Goal: Information Seeking & Learning: Find specific fact

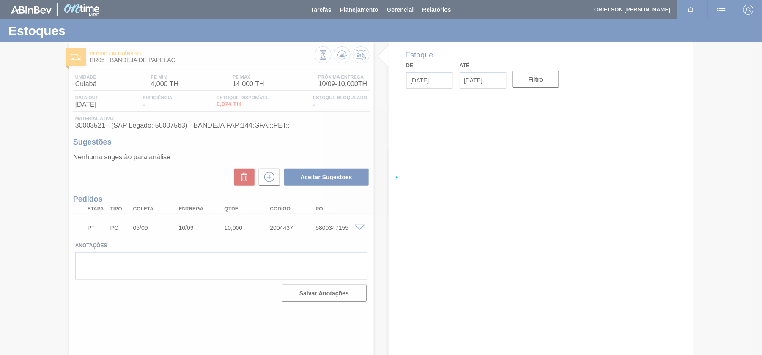
click at [354, 7] on div at bounding box center [381, 177] width 762 height 355
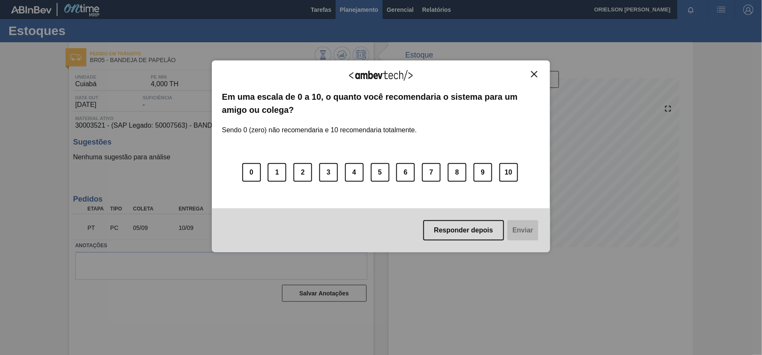
click at [346, 9] on div "Agradecemos seu feedback! Em uma escala de 0 a 10, o quanto você recomendaria o…" at bounding box center [381, 157] width 338 height 332
click at [543, 79] on div "Agradecemos seu feedback! Em uma escala de 0 a 10, o quanto você recomendaria o…" at bounding box center [381, 157] width 338 height 192
click at [539, 75] on button "Close" at bounding box center [534, 74] width 11 height 7
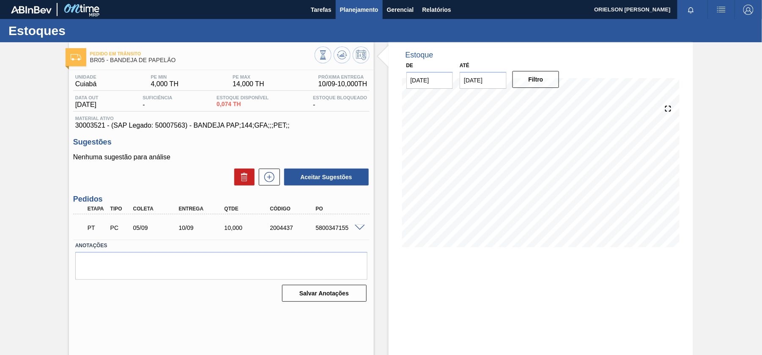
click at [347, 11] on span "Planejamento" at bounding box center [359, 10] width 39 height 10
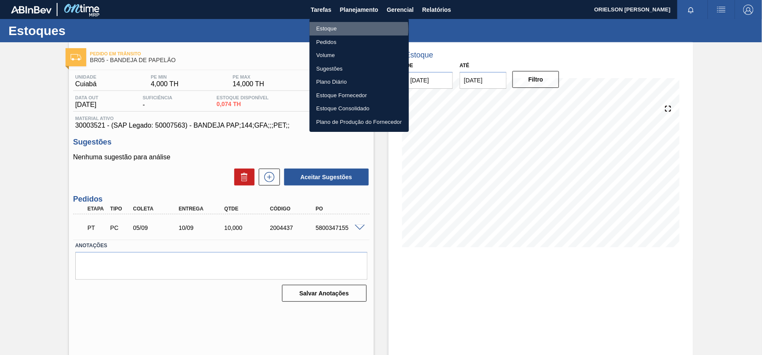
click at [354, 29] on li "Estoque" at bounding box center [359, 29] width 99 height 14
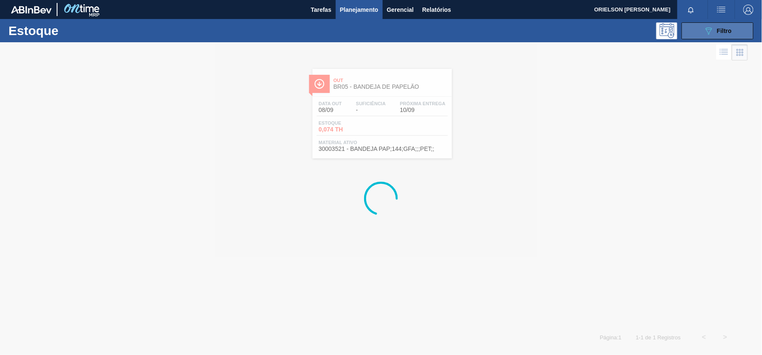
click at [748, 25] on button "089F7B8B-B2A5-4AFE-B5C0-19BA573D28AC Filtro" at bounding box center [718, 30] width 72 height 17
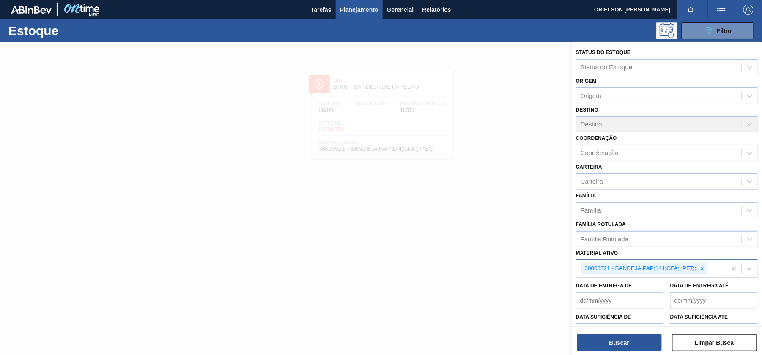
click at [717, 270] on div "30003521 - BANDEJA PAP;144;GFA;;;PET;;" at bounding box center [652, 268] width 150 height 17
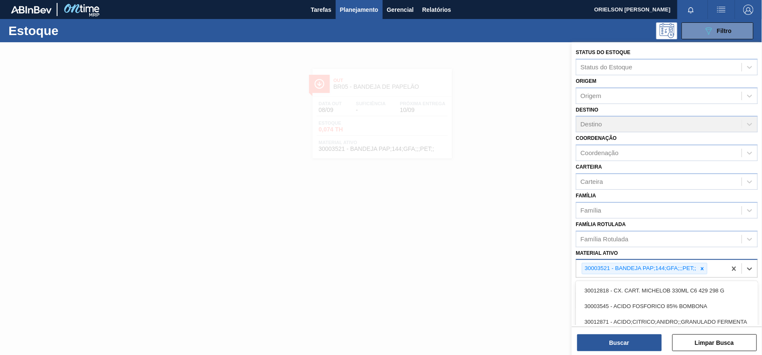
paste ativo "30003071"
type ativo "30003071"
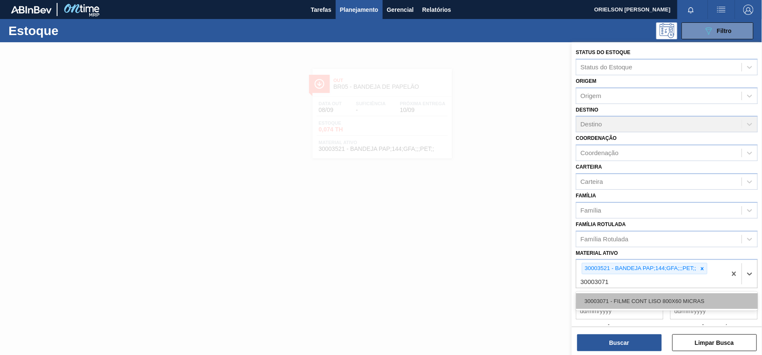
click at [667, 298] on div "30003071 - FILME CONT LISO 800X60 MICRAS" at bounding box center [667, 302] width 182 height 16
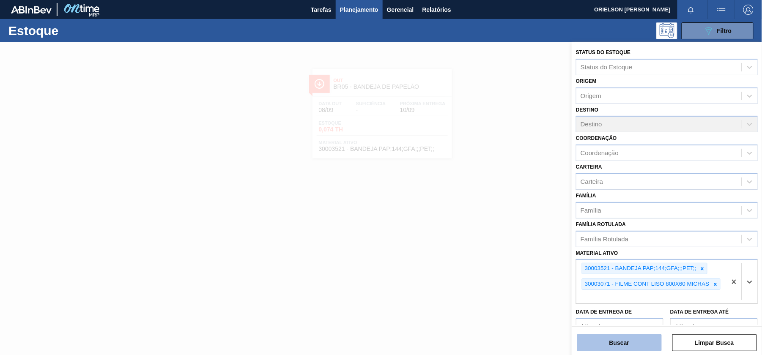
click at [645, 339] on button "Buscar" at bounding box center [620, 343] width 85 height 17
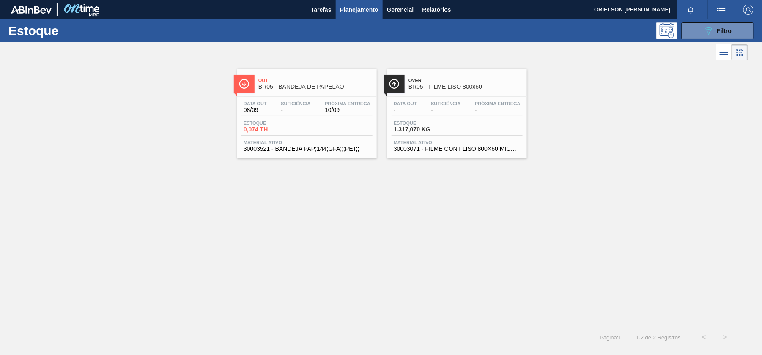
click at [404, 124] on span "Estoque" at bounding box center [423, 123] width 59 height 5
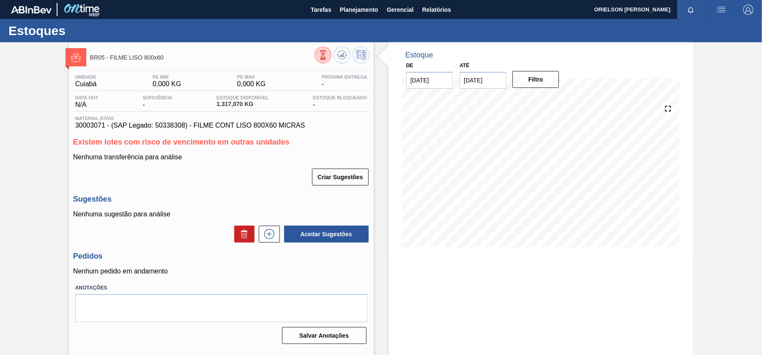
click at [88, 122] on div "Material ativo 30003071 - (SAP Legado: 50338308) - FILME CONT LISO 800X60 MICRAS" at bounding box center [221, 123] width 297 height 14
click at [87, 127] on span "30003071 - (SAP Legado: 50338308) - FILME CONT LISO 800X60 MICRAS" at bounding box center [221, 126] width 292 height 8
copy span "30003071"
